Goal: Check status: Check status

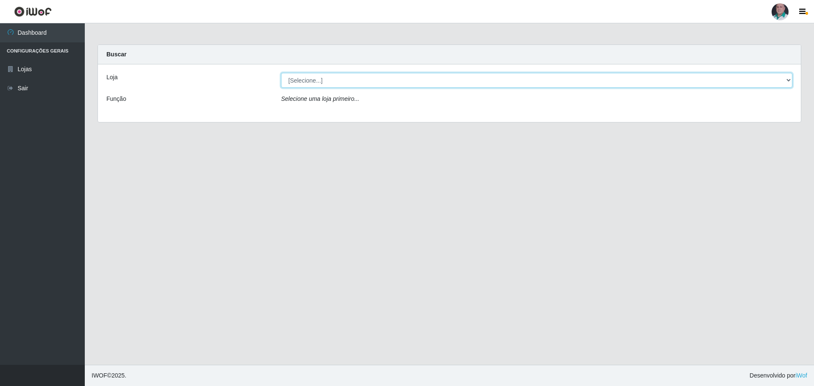
click at [394, 82] on select "[Selecione...] Mar Vermelho - Loja 05" at bounding box center [536, 80] width 511 height 15
select select "252"
click at [281, 73] on select "[Selecione...] Mar Vermelho - Loja 05" at bounding box center [536, 80] width 511 height 15
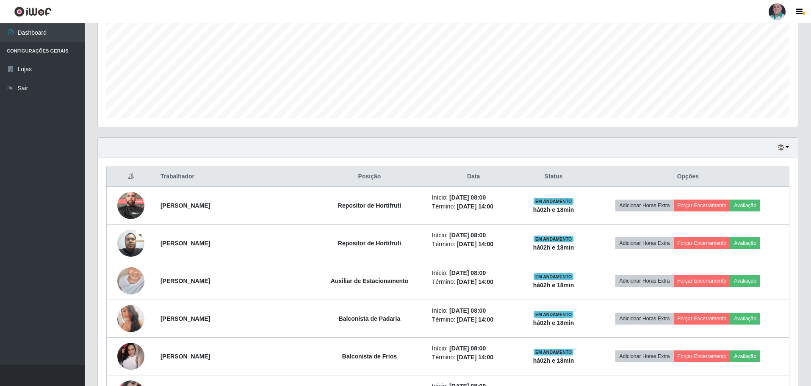
scroll to position [183, 0]
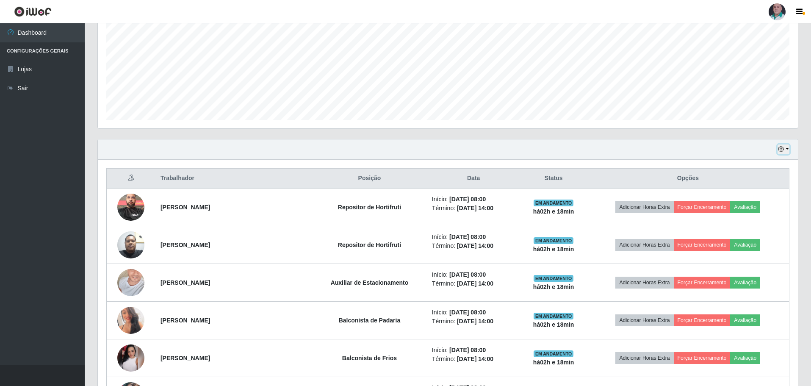
click at [787, 150] on button "button" at bounding box center [784, 149] width 12 height 10
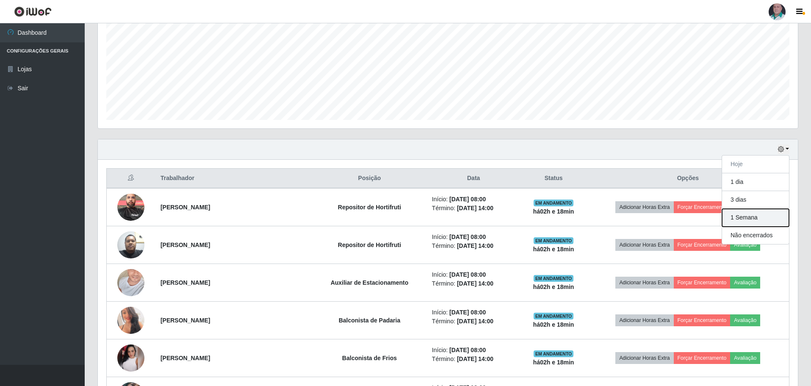
click at [744, 221] on button "1 Semana" at bounding box center [755, 218] width 67 height 18
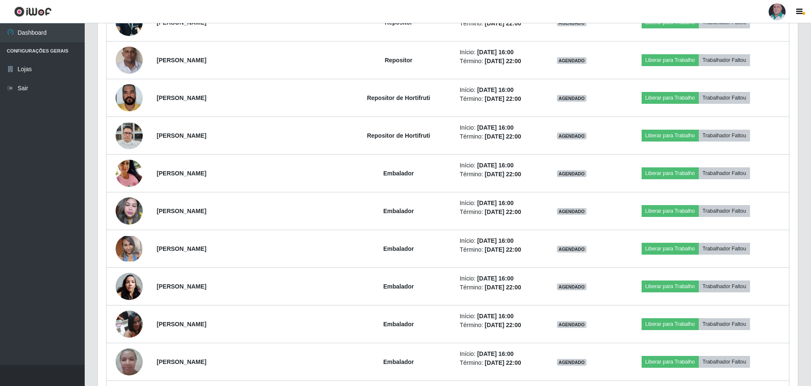
scroll to position [4759, 0]
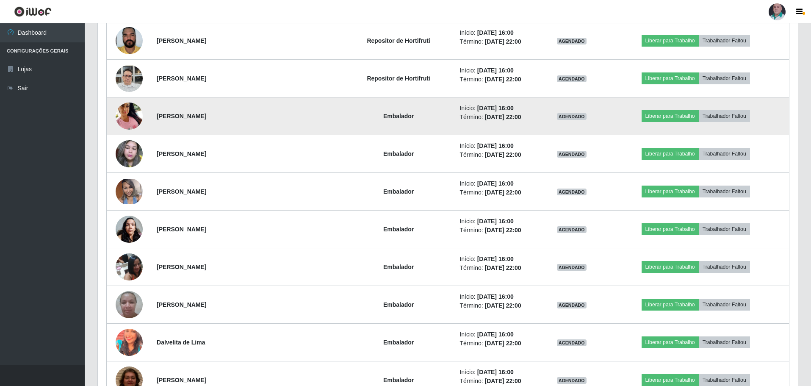
click at [127, 118] on img at bounding box center [129, 116] width 27 height 36
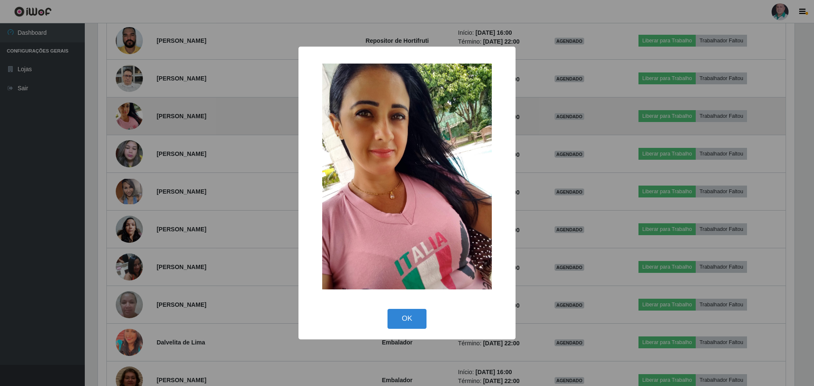
click at [127, 118] on div "× OK Cancel" at bounding box center [407, 193] width 814 height 386
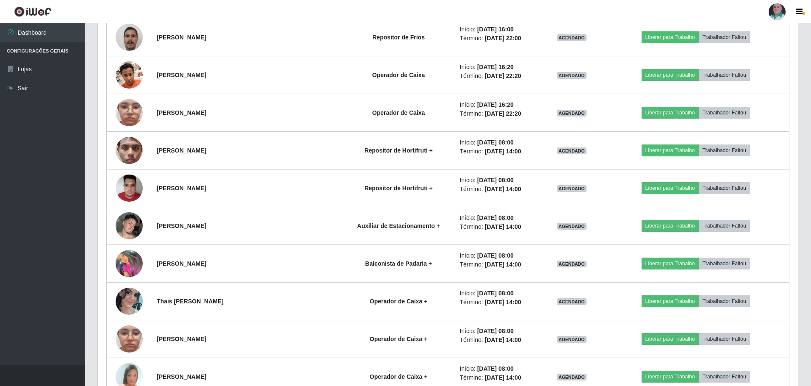
scroll to position [6539, 0]
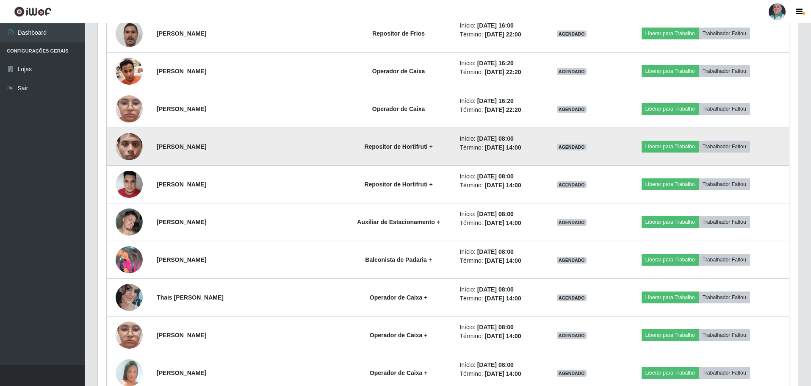
click at [126, 145] on img at bounding box center [129, 146] width 27 height 44
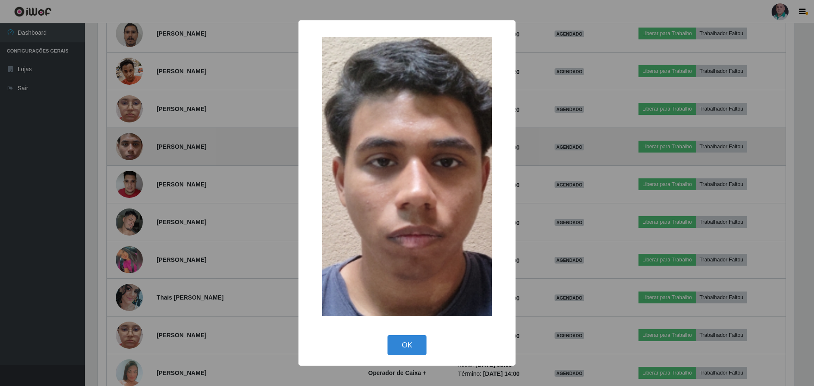
click at [126, 145] on div "× OK Cancel" at bounding box center [407, 193] width 814 height 386
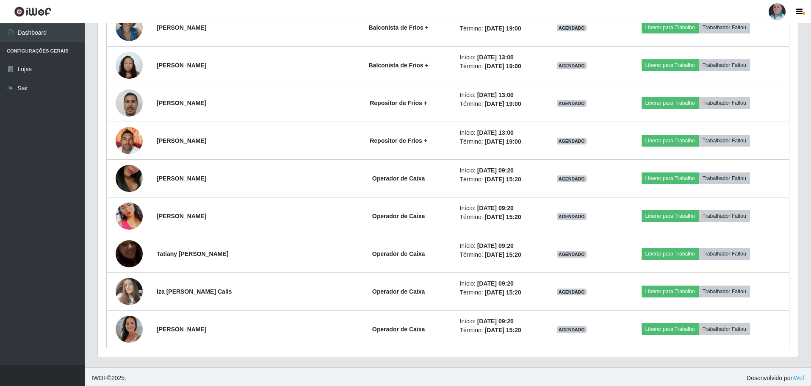
scroll to position [7716, 0]
